Goal: Communication & Community: Answer question/provide support

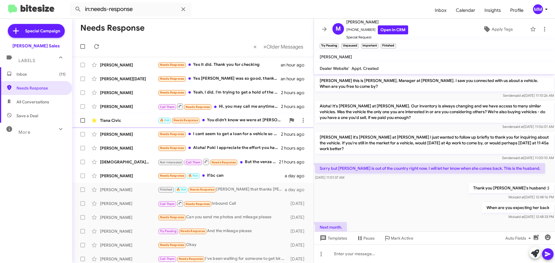
scroll to position [177, 0]
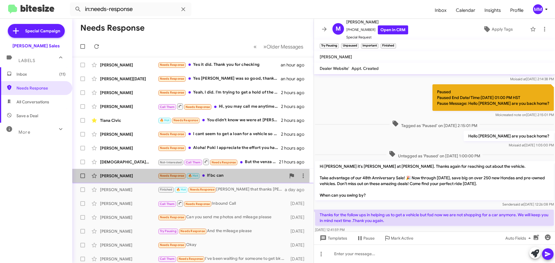
click at [133, 175] on div "[PERSON_NAME]" at bounding box center [129, 176] width 58 height 6
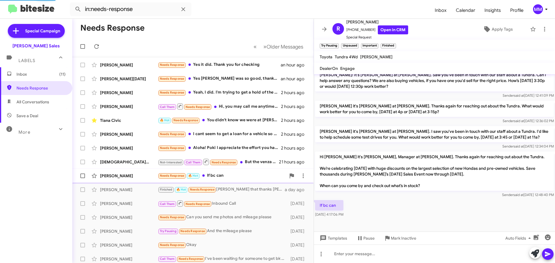
scroll to position [108, 0]
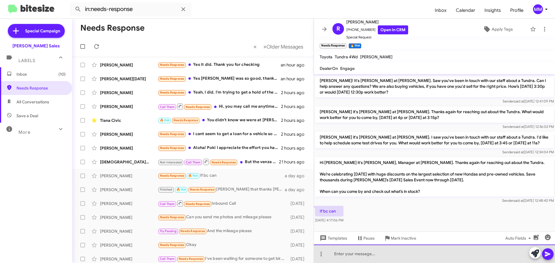
click at [339, 254] on div at bounding box center [434, 254] width 241 height 19
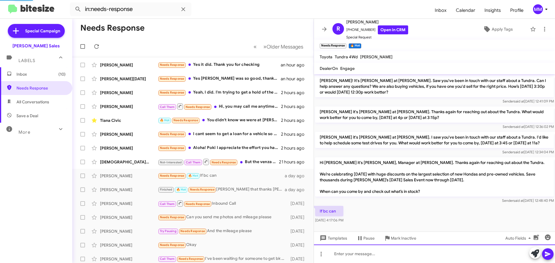
scroll to position [0, 0]
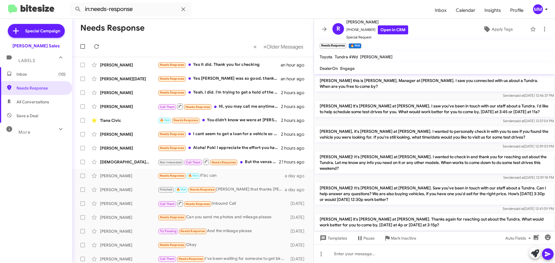
click at [325, 28] on icon at bounding box center [324, 29] width 7 height 7
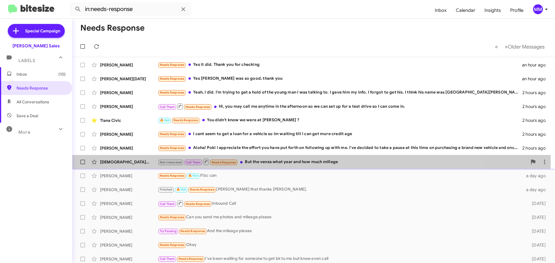
click at [261, 162] on div "Not-Interested Call Them Needs Response But the venza what year and how much mi…" at bounding box center [343, 161] width 370 height 7
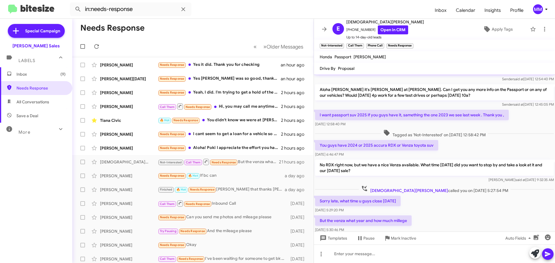
scroll to position [32, 0]
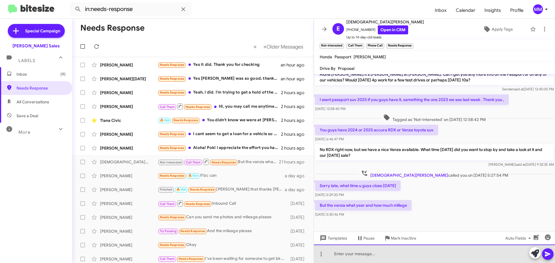
click at [403, 252] on div at bounding box center [434, 254] width 241 height 19
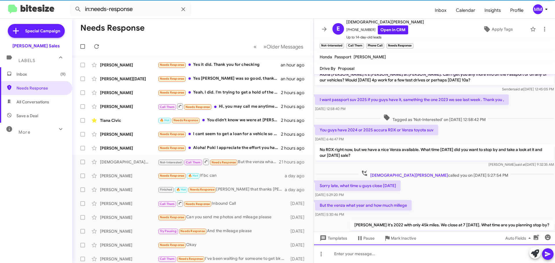
scroll to position [2, 0]
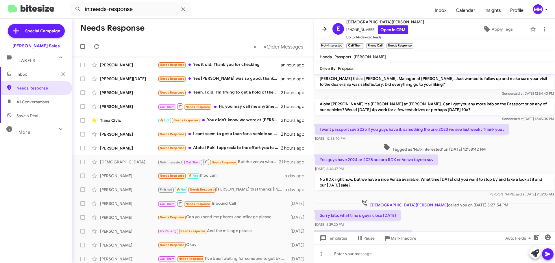
click at [323, 30] on icon at bounding box center [324, 29] width 7 height 7
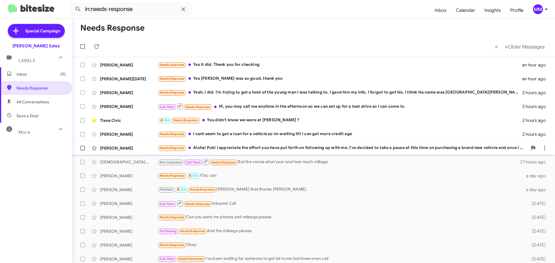
drag, startPoint x: 143, startPoint y: 152, endPoint x: 143, endPoint y: 149, distance: 3.2
click at [143, 152] on div "[PERSON_NAME] Needs Response Aloha! Poki I appreciate the effort you have put f…" at bounding box center [314, 149] width 474 height 12
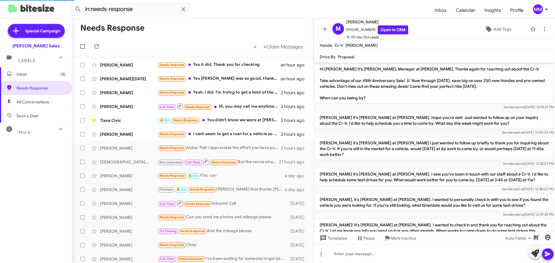
scroll to position [244, 0]
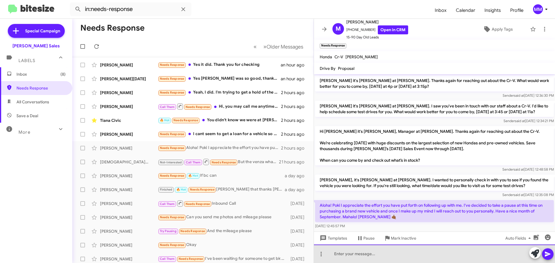
click at [360, 255] on div at bounding box center [434, 254] width 241 height 19
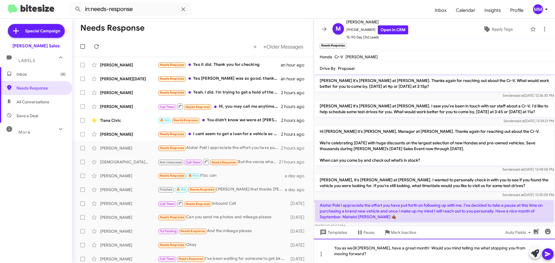
click at [355, 249] on div "You as we3ll [PERSON_NAME], have a great month! Would you mind telling me what …" at bounding box center [434, 251] width 241 height 24
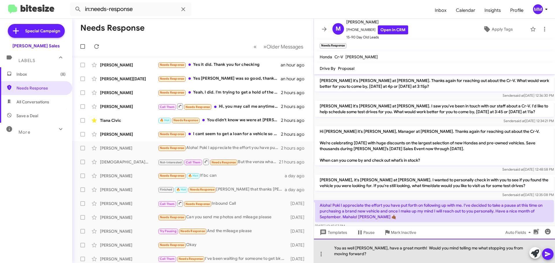
click at [371, 256] on div "You as well [PERSON_NAME], have a great month! Would you mind telling me what s…" at bounding box center [434, 251] width 241 height 24
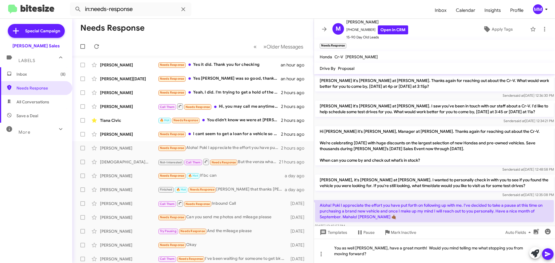
click at [548, 253] on icon at bounding box center [547, 254] width 7 height 7
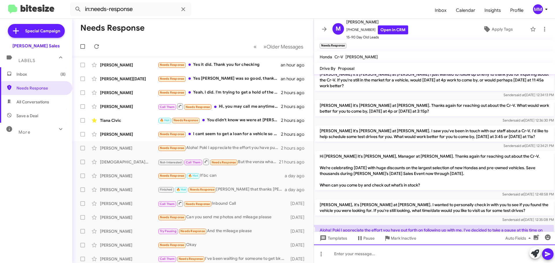
scroll to position [219, 0]
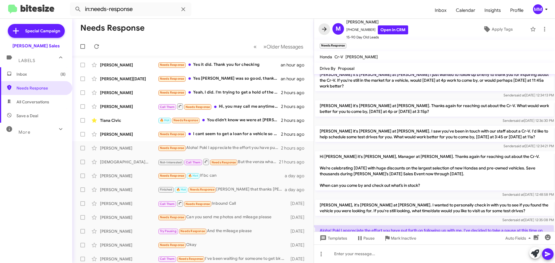
click at [325, 32] on button at bounding box center [325, 29] width 12 height 12
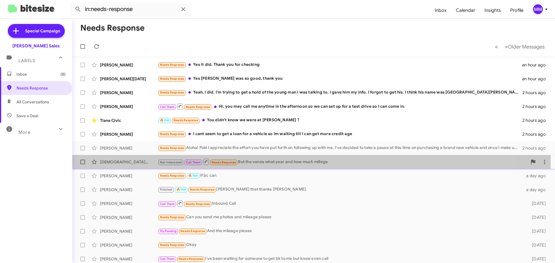
click at [130, 163] on div "[DEMOGRAPHIC_DATA][PERSON_NAME]" at bounding box center [129, 162] width 58 height 6
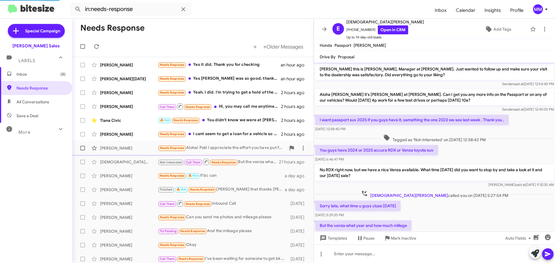
scroll to position [41, 0]
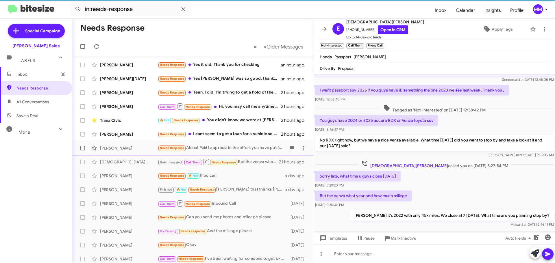
click at [131, 146] on div "[PERSON_NAME]" at bounding box center [129, 148] width 58 height 6
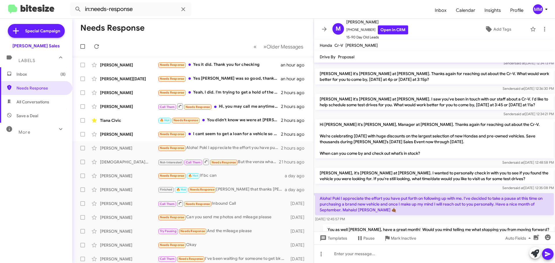
scroll to position [265, 0]
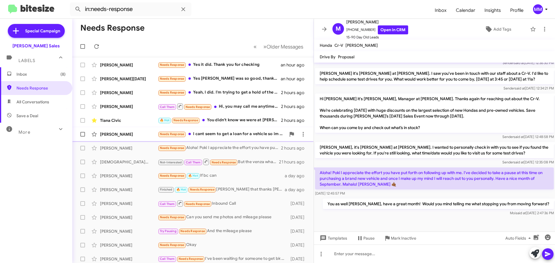
click at [128, 134] on div "[PERSON_NAME]" at bounding box center [129, 135] width 58 height 6
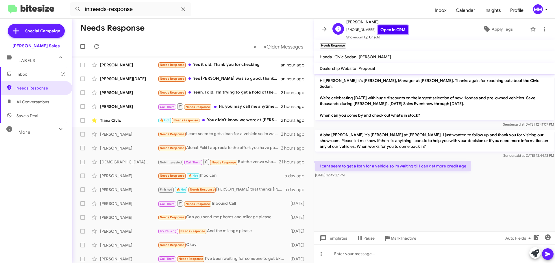
click at [383, 32] on link "Open in CRM" at bounding box center [393, 29] width 30 height 9
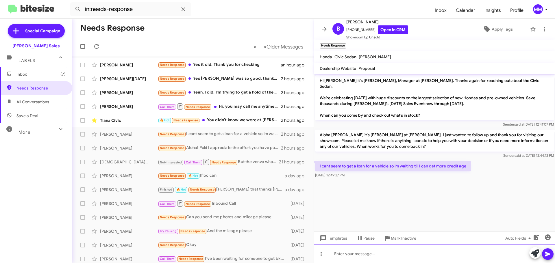
click at [351, 254] on div at bounding box center [434, 254] width 241 height 19
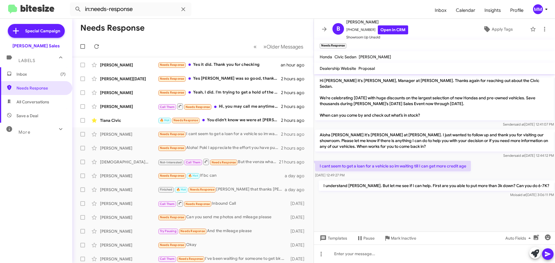
click at [322, 28] on icon at bounding box center [324, 29] width 7 height 7
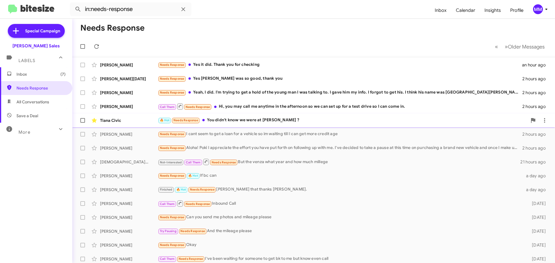
click at [259, 121] on div "🔥 Hot Needs Response You didn't know we were at [PERSON_NAME] ?" at bounding box center [343, 120] width 370 height 7
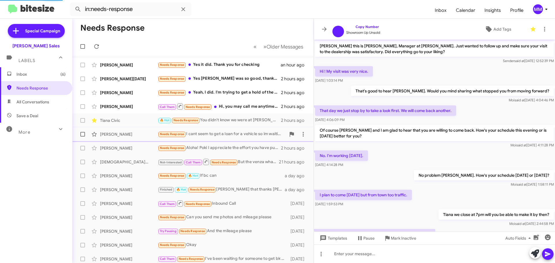
scroll to position [261, 0]
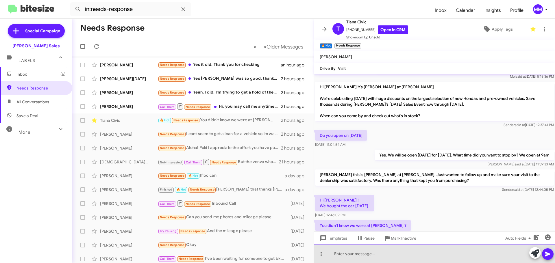
click at [350, 256] on div at bounding box center [434, 254] width 241 height 19
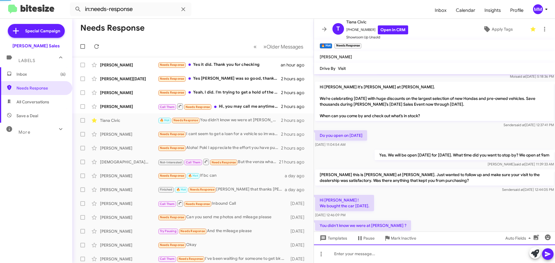
scroll to position [0, 0]
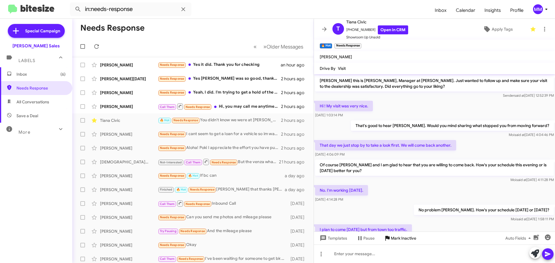
click at [392, 241] on span "Mark Inactive" at bounding box center [403, 238] width 25 height 10
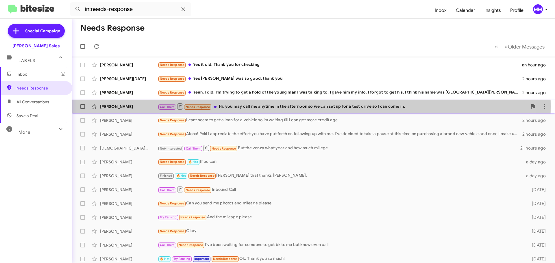
click at [250, 107] on div "Call Them Needs Response Hi, you may call me anytime in the afternoon so we can…" at bounding box center [343, 106] width 370 height 7
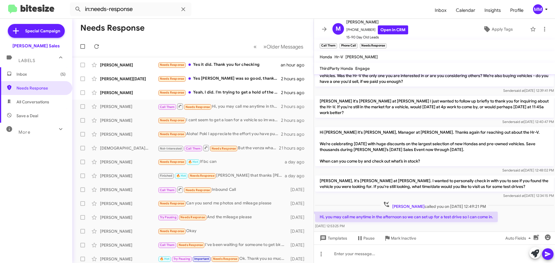
scroll to position [104, 0]
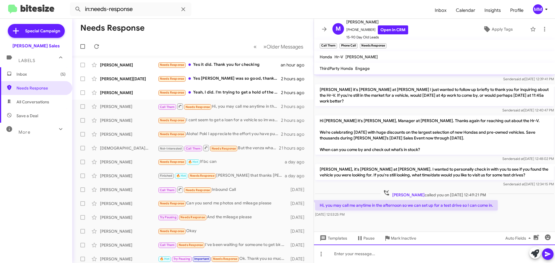
click at [348, 261] on div at bounding box center [434, 254] width 241 height 19
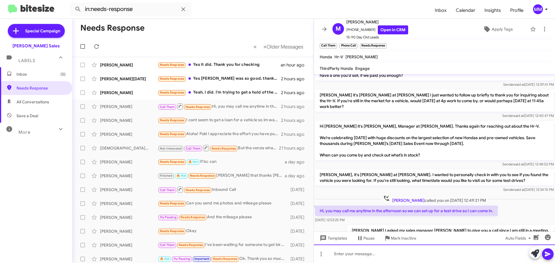
scroll to position [125, 0]
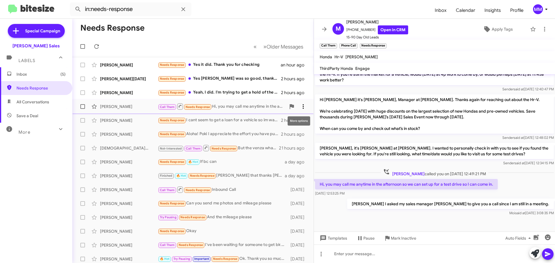
click at [301, 108] on icon at bounding box center [303, 106] width 7 height 7
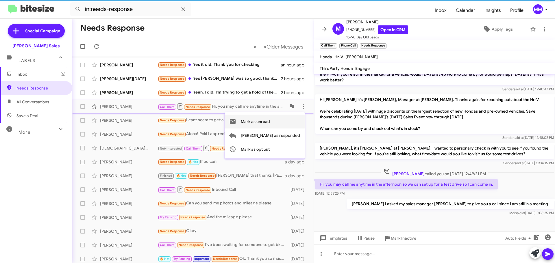
click at [270, 121] on span "Mark as unread" at bounding box center [255, 122] width 29 height 14
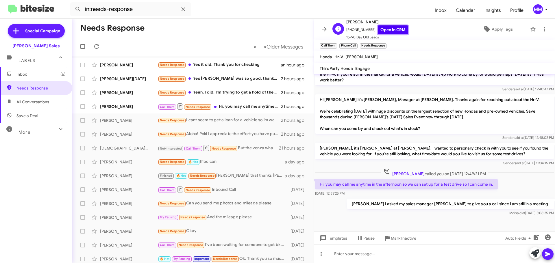
click at [389, 30] on link "Open in CRM" at bounding box center [393, 29] width 30 height 9
drag, startPoint x: 299, startPoint y: 119, endPoint x: 253, endPoint y: 128, distance: 47.5
click at [251, 128] on mat-action-list "[PERSON_NAME] Needs Response Yes it did. Thank you for checking an hour ago [PE…" at bounding box center [192, 189] width 241 height 266
click at [229, 119] on div "Needs Response I cant seem to get a loan for a vehicle so im waiting till I can…" at bounding box center [222, 120] width 128 height 7
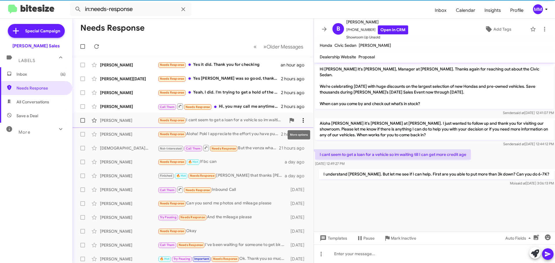
click at [300, 120] on icon at bounding box center [303, 120] width 7 height 7
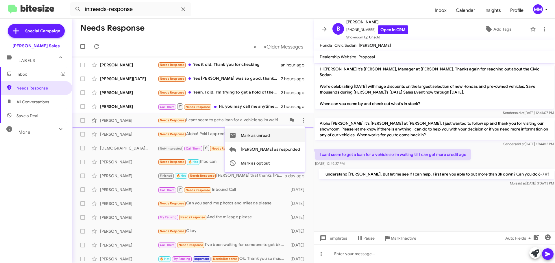
click at [270, 135] on span "Mark as unread" at bounding box center [255, 136] width 29 height 14
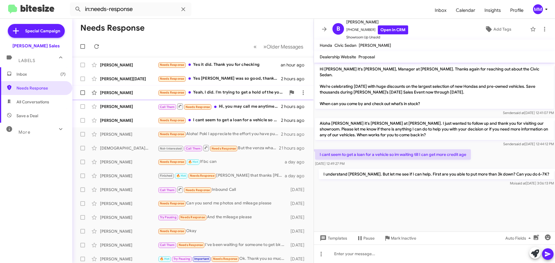
click at [205, 90] on div "Needs Response Yeah, I did. I'm trying to get a hold of the young man I was tal…" at bounding box center [222, 92] width 128 height 7
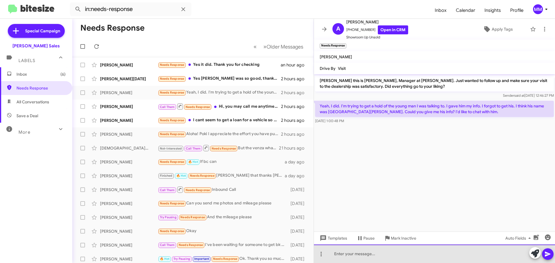
click at [368, 257] on div at bounding box center [434, 254] width 241 height 19
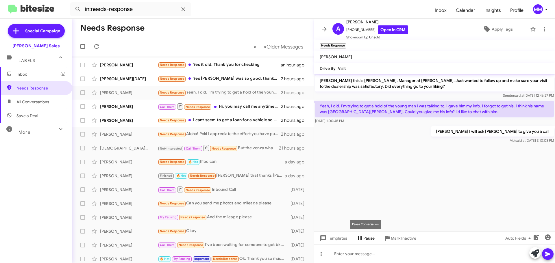
click at [367, 238] on span "Pause" at bounding box center [368, 238] width 11 height 10
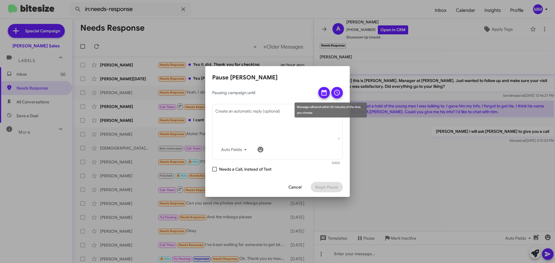
click at [324, 91] on icon at bounding box center [324, 93] width 5 height 6
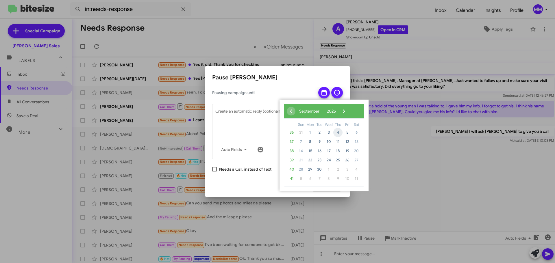
click at [339, 133] on span "4" at bounding box center [337, 132] width 9 height 9
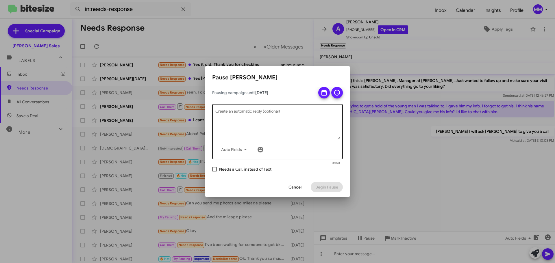
click at [253, 113] on textarea "Create an automatic reply (optional)" at bounding box center [277, 125] width 125 height 30
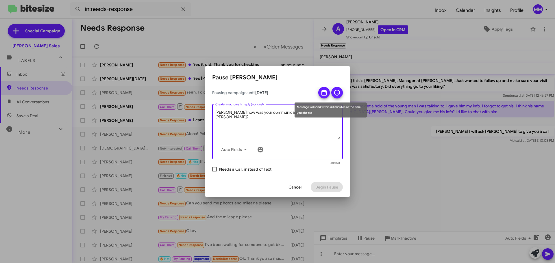
type textarea "[PERSON_NAME] how was your communication with [PERSON_NAME]?"
click at [336, 94] on icon at bounding box center [337, 92] width 7 height 7
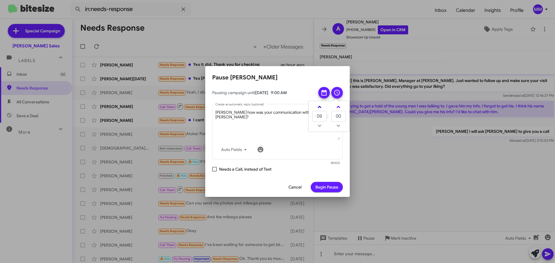
click at [320, 107] on span at bounding box center [320, 108] width 4 height 4
click at [320, 106] on span at bounding box center [320, 108] width 4 height 4
type input "13"
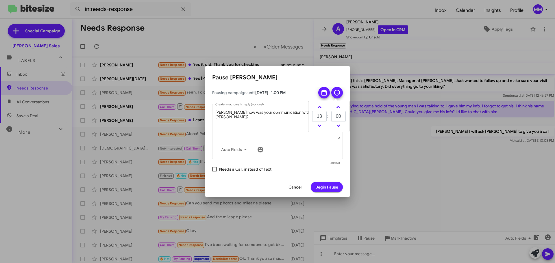
click at [333, 189] on span "Begin Pause" at bounding box center [326, 187] width 23 height 10
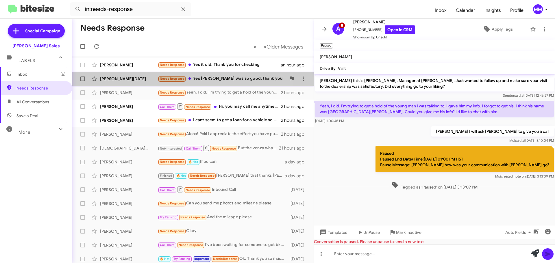
click at [213, 79] on div "Needs Response Yes [PERSON_NAME] was so good, thank you" at bounding box center [222, 78] width 128 height 7
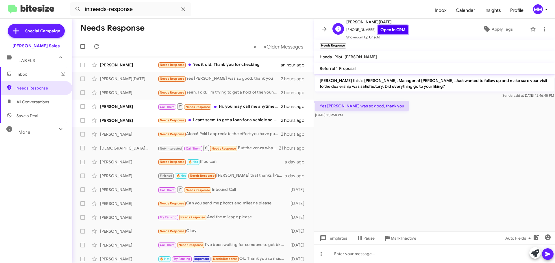
click at [383, 31] on link "Open in CRM" at bounding box center [393, 29] width 30 height 9
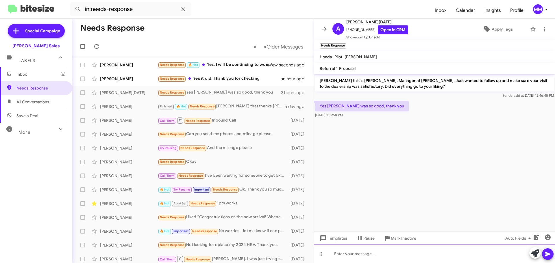
click at [360, 254] on div at bounding box center [434, 254] width 241 height 19
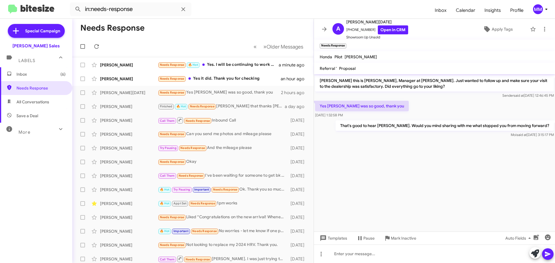
click at [325, 26] on icon at bounding box center [324, 29] width 7 height 7
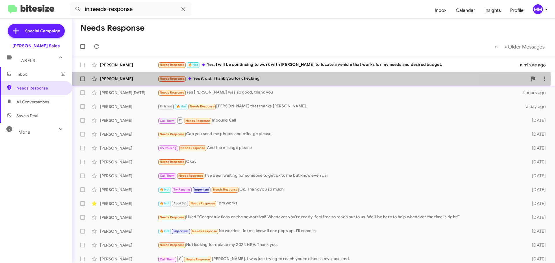
click at [221, 79] on div "Needs Response Yes it did. Thank you for checking" at bounding box center [343, 78] width 370 height 7
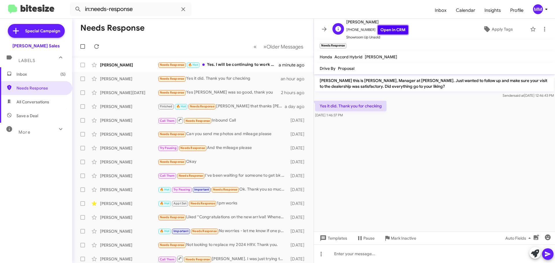
click at [388, 31] on link "Open in CRM" at bounding box center [393, 29] width 30 height 9
click at [389, 29] on link "Open in CRM" at bounding box center [393, 29] width 30 height 9
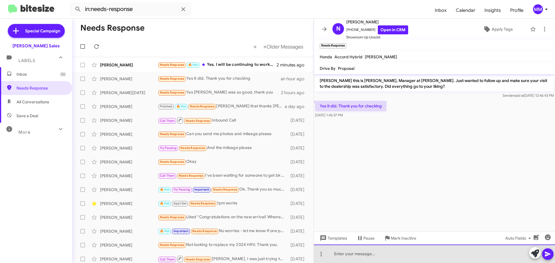
click at [341, 255] on div at bounding box center [434, 254] width 241 height 19
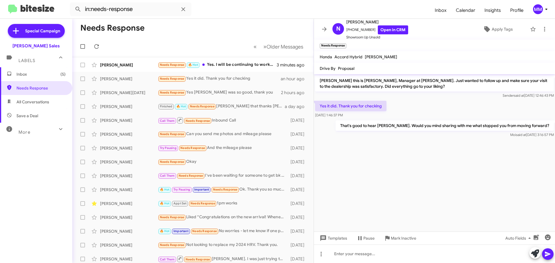
click at [324, 30] on icon at bounding box center [324, 29] width 7 height 7
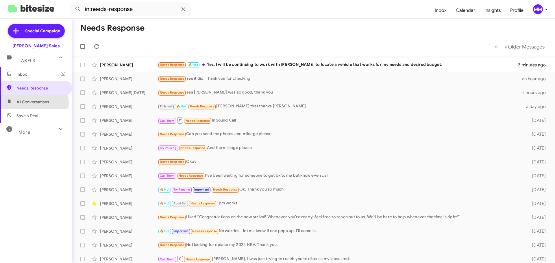
click at [34, 103] on span "All Conversations" at bounding box center [32, 102] width 33 height 6
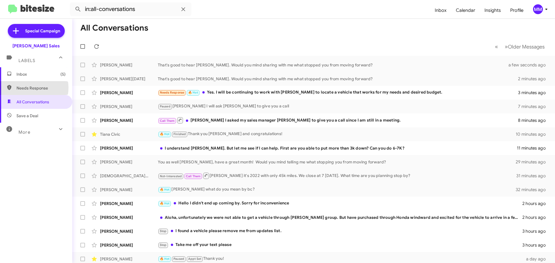
click at [30, 88] on span "Needs Response" at bounding box center [40, 88] width 49 height 6
type input "in:needs-response"
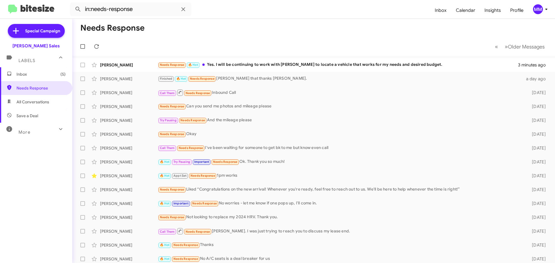
click at [37, 76] on span "Inbox (5)" at bounding box center [40, 74] width 49 height 6
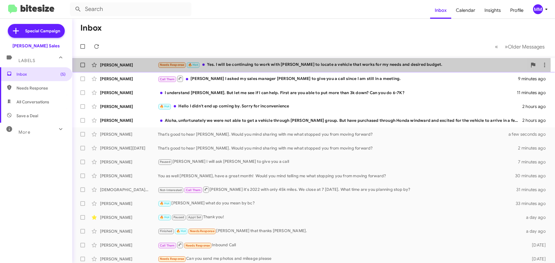
click at [135, 65] on div "[PERSON_NAME]" at bounding box center [129, 65] width 58 height 6
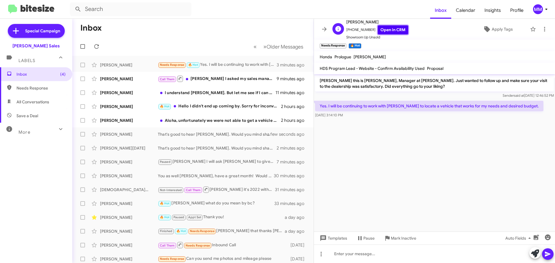
click at [387, 30] on link "Open in CRM" at bounding box center [393, 29] width 30 height 9
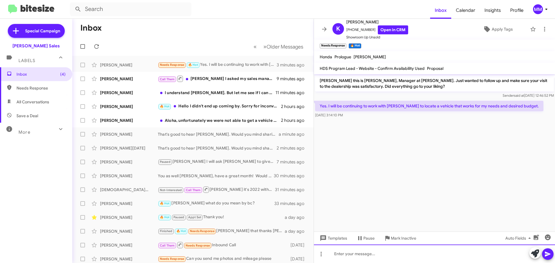
click at [348, 258] on div at bounding box center [434, 254] width 241 height 19
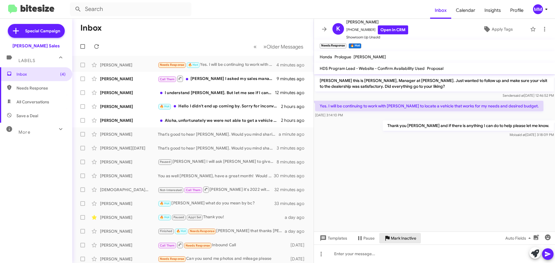
click at [397, 242] on span "Mark Inactive" at bounding box center [403, 238] width 25 height 10
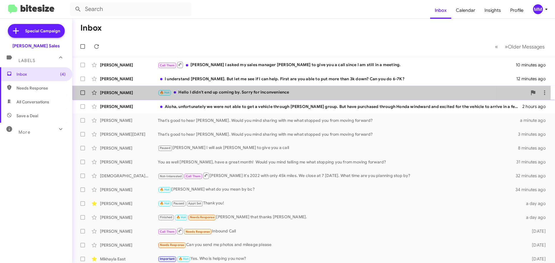
click at [193, 92] on div "🔥 Hot Hello I didn't end up coming by. Sorry for inconvenience" at bounding box center [343, 92] width 370 height 7
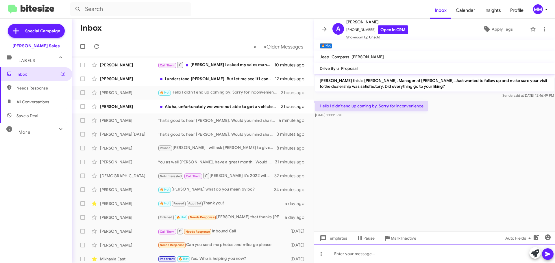
click at [347, 254] on div at bounding box center [434, 254] width 241 height 19
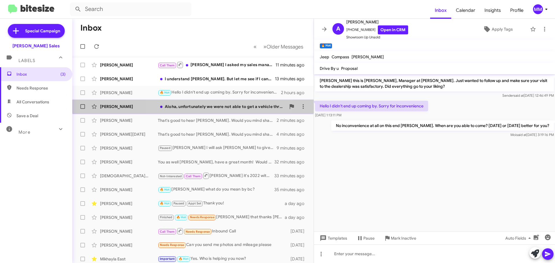
click at [226, 105] on div "Aloha, unfortunately we were not able to get a vehicle through [PERSON_NAME] gr…" at bounding box center [222, 107] width 128 height 6
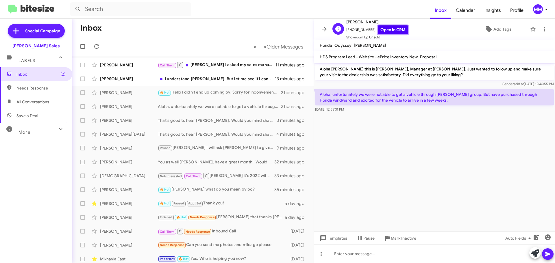
click at [384, 30] on link "Open in CRM" at bounding box center [393, 29] width 30 height 9
click at [393, 241] on span "Mark Inactive" at bounding box center [403, 238] width 25 height 10
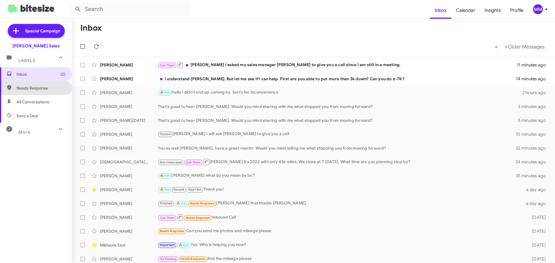
click at [37, 89] on span "Needs Response" at bounding box center [40, 88] width 49 height 6
type input "in:needs-response"
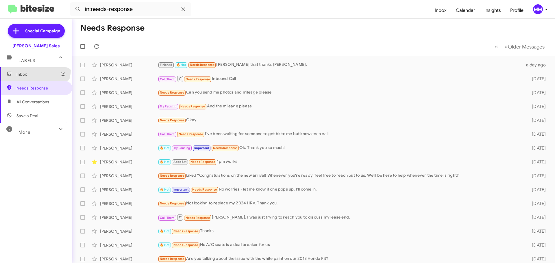
click at [34, 69] on span "Inbox (2)" at bounding box center [36, 74] width 72 height 14
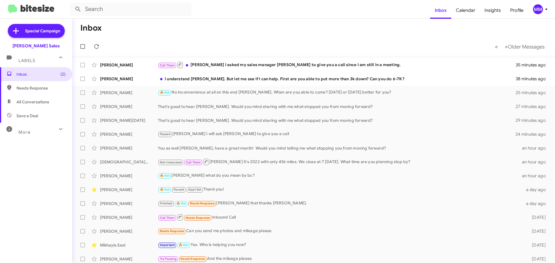
click at [34, 91] on span "Needs Response" at bounding box center [40, 88] width 49 height 6
type input "in:needs-response"
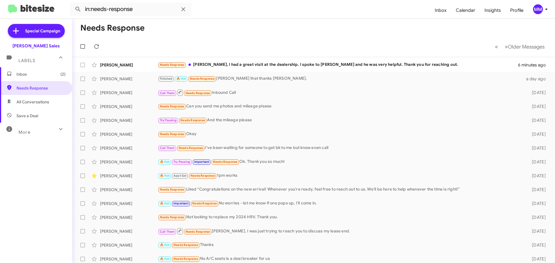
click at [28, 75] on span "Inbox (2)" at bounding box center [40, 74] width 49 height 6
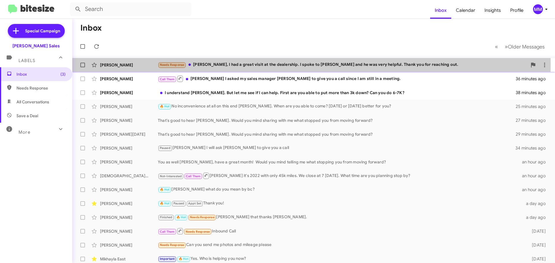
click at [242, 64] on div "Needs Response [PERSON_NAME], I had a great visit at the dealership. I spoke to…" at bounding box center [343, 65] width 370 height 7
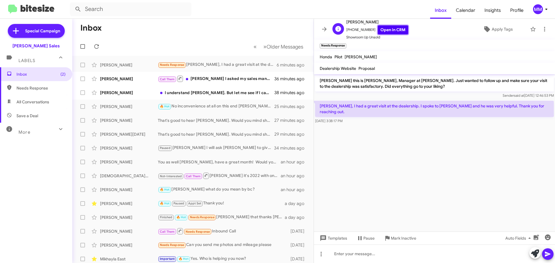
click at [390, 31] on link "Open in CRM" at bounding box center [393, 29] width 30 height 9
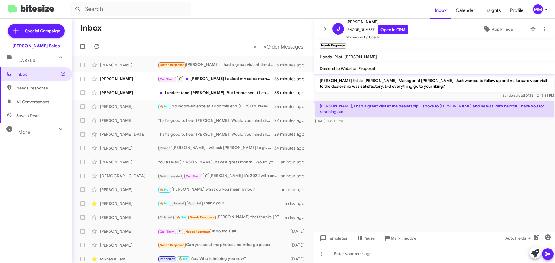
click at [356, 257] on div at bounding box center [434, 254] width 241 height 19
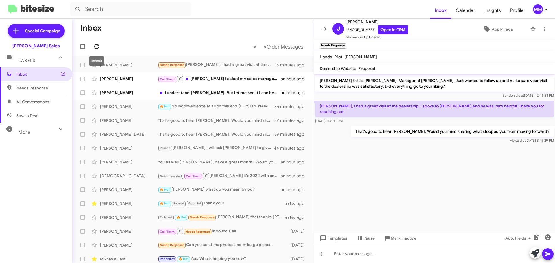
click at [95, 45] on icon at bounding box center [96, 46] width 5 height 5
click at [211, 64] on div "Needs Response [PERSON_NAME] texted me [DATE] to update me on the situation but…" at bounding box center [222, 65] width 128 height 7
click at [191, 65] on div "Needs Response [PERSON_NAME] texted me [DATE] to update me on the situation but…" at bounding box center [222, 65] width 128 height 7
click at [98, 45] on icon at bounding box center [96, 46] width 5 height 5
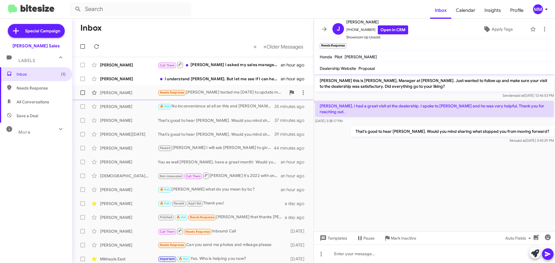
click at [132, 93] on div "[PERSON_NAME]" at bounding box center [129, 93] width 58 height 6
click at [200, 91] on div "Needs Response [PERSON_NAME] texted me [DATE] to update me on the situation but…" at bounding box center [222, 92] width 128 height 7
click at [96, 46] on icon at bounding box center [96, 46] width 7 height 7
click at [137, 93] on div "[PERSON_NAME]" at bounding box center [129, 93] width 58 height 6
click at [300, 92] on icon at bounding box center [303, 92] width 7 height 7
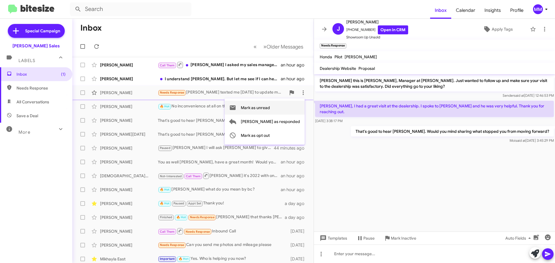
click at [270, 108] on span "Mark as unread" at bounding box center [255, 108] width 29 height 14
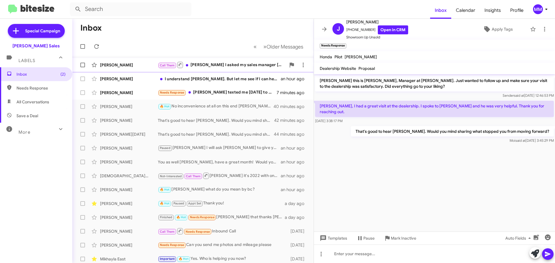
click at [216, 65] on div "Call Them [PERSON_NAME] I asked my sales manager [PERSON_NAME] to give you a ca…" at bounding box center [222, 64] width 128 height 7
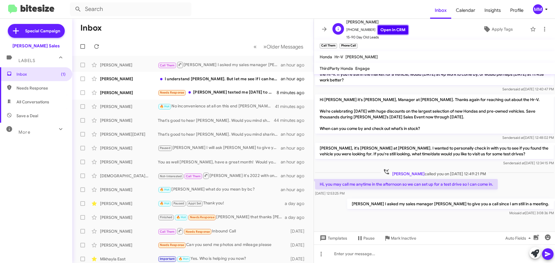
click at [385, 28] on link "Open in CRM" at bounding box center [393, 29] width 30 height 9
click at [300, 64] on icon at bounding box center [303, 65] width 7 height 7
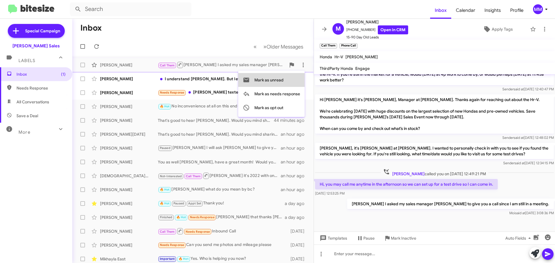
click at [276, 81] on span "Mark as unread" at bounding box center [268, 80] width 29 height 14
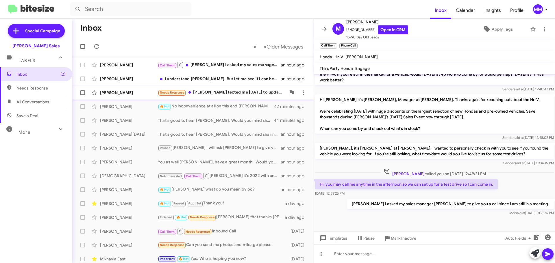
click at [145, 95] on div "[PERSON_NAME]" at bounding box center [129, 93] width 58 height 6
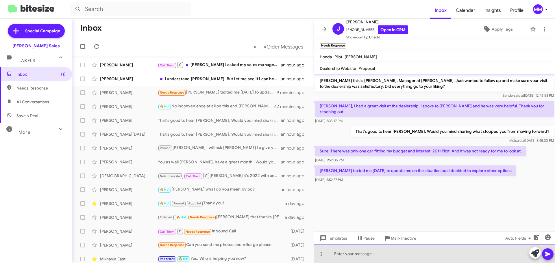
click at [365, 256] on div at bounding box center [434, 254] width 241 height 19
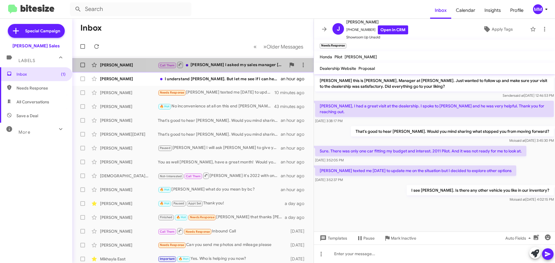
click at [226, 64] on div "Call Them [PERSON_NAME] I asked my sales manager [PERSON_NAME] to give you a ca…" at bounding box center [222, 64] width 128 height 7
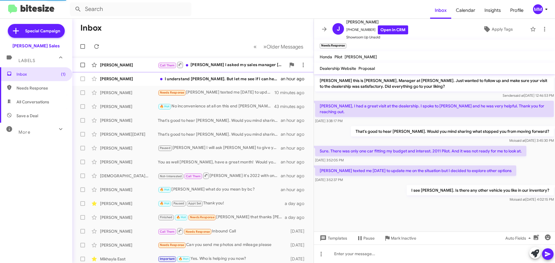
scroll to position [125, 0]
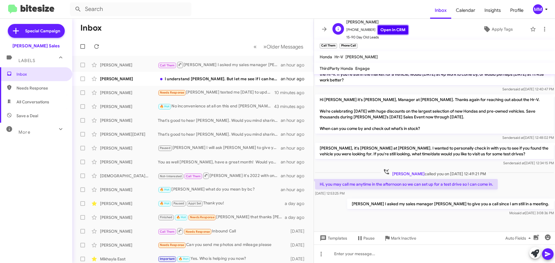
click at [390, 29] on link "Open in CRM" at bounding box center [393, 29] width 30 height 9
click at [303, 63] on icon at bounding box center [303, 65] width 1 height 5
click at [277, 80] on span "Mark as unread" at bounding box center [268, 80] width 29 height 14
click at [95, 46] on icon at bounding box center [96, 46] width 5 height 5
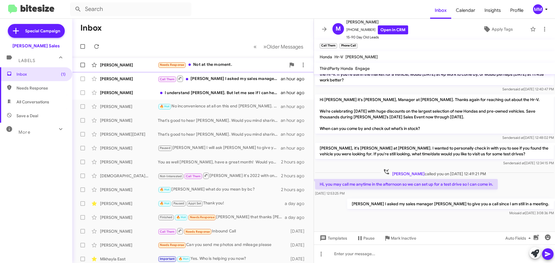
click at [140, 66] on div "[PERSON_NAME]" at bounding box center [129, 65] width 58 height 6
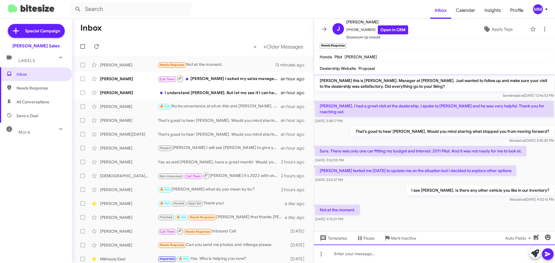
drag, startPoint x: 340, startPoint y: 256, endPoint x: 343, endPoint y: 256, distance: 3.2
click at [340, 257] on div at bounding box center [434, 254] width 241 height 19
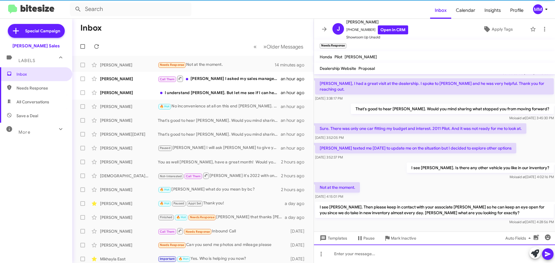
scroll to position [23, 0]
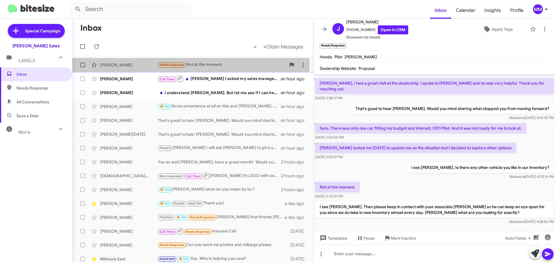
click at [131, 62] on div "[PERSON_NAME] Needs Response Not at the moment. 20 minutes ago" at bounding box center [193, 65] width 232 height 12
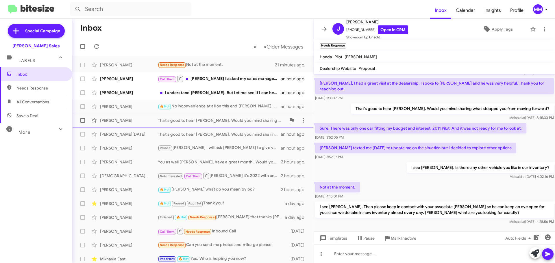
click at [126, 121] on div "[PERSON_NAME]" at bounding box center [129, 121] width 58 height 6
